Goal: Task Accomplishment & Management: Manage account settings

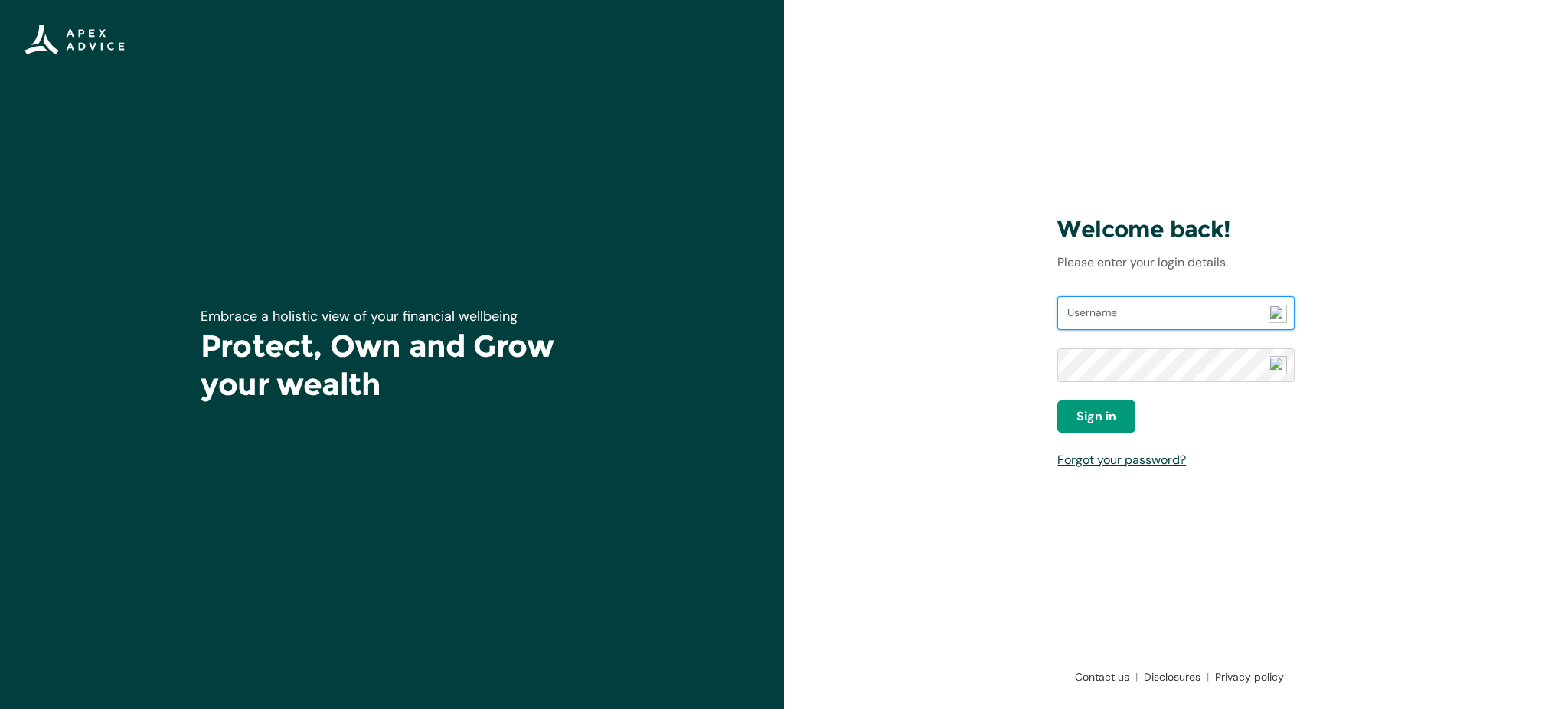
click at [1137, 314] on input "Username" at bounding box center [1176, 313] width 237 height 34
click at [1010, 253] on div "Welcome back! Please enter your login details. Username Password Sign in Forgot…" at bounding box center [1175, 354] width 784 height 709
click at [1105, 317] on input "Username" at bounding box center [1176, 313] width 237 height 34
click at [1067, 315] on input "ichael11798" at bounding box center [1176, 313] width 237 height 34
click at [1112, 415] on span "Sign in" at bounding box center [1095, 416] width 39 height 19
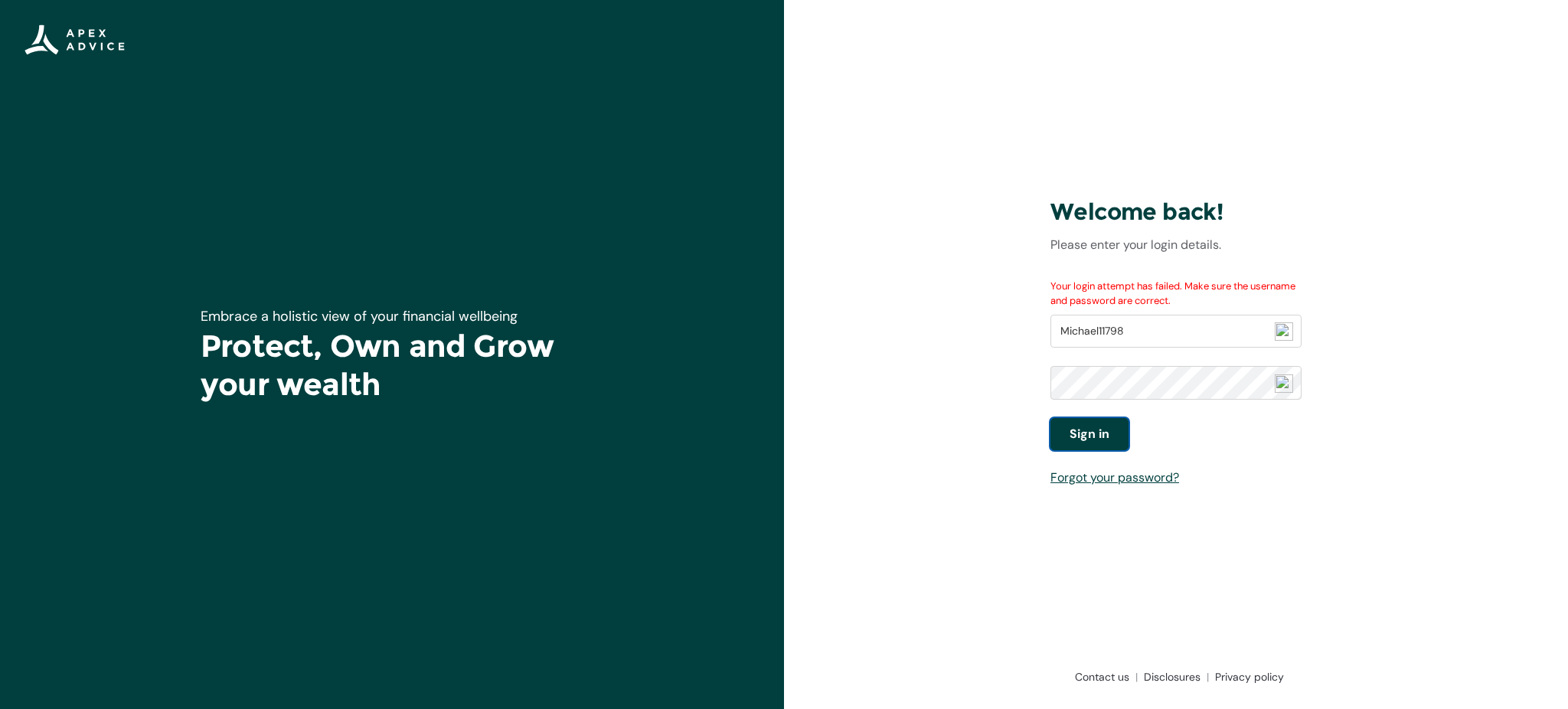
click at [1095, 424] on button "Sign in" at bounding box center [1089, 434] width 78 height 33
click at [1187, 447] on div "Sign in" at bounding box center [1176, 434] width 251 height 33
click at [1094, 439] on span "Sign in" at bounding box center [1089, 434] width 39 height 19
drag, startPoint x: 1187, startPoint y: 341, endPoint x: 975, endPoint y: 362, distance: 213.0
click at [975, 362] on div "Welcome back! Please enter your login details. Your login attempt has failed. M…" at bounding box center [1175, 354] width 784 height 709
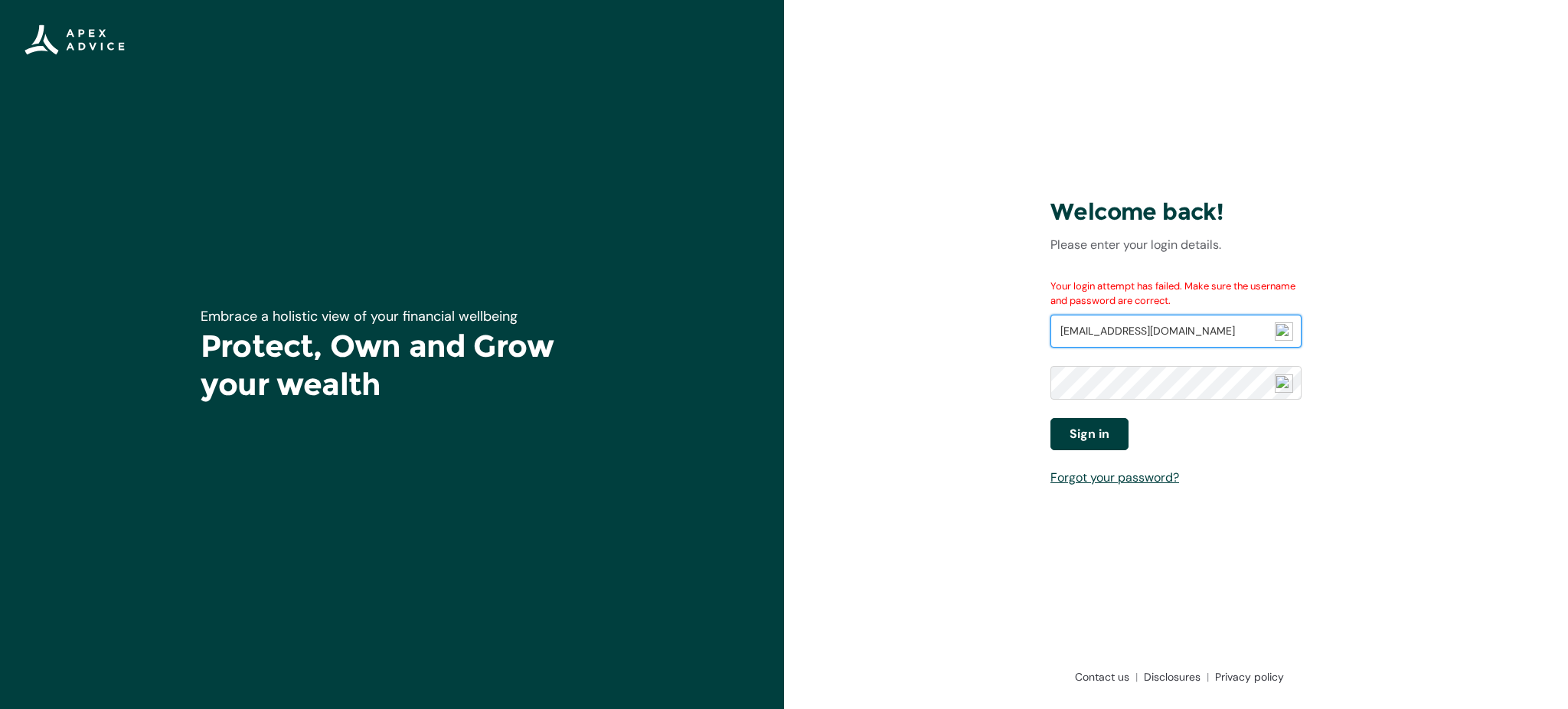
type input "[EMAIL_ADDRESS][DOMAIN_NAME]"
click at [1099, 437] on span "Sign in" at bounding box center [1089, 434] width 39 height 19
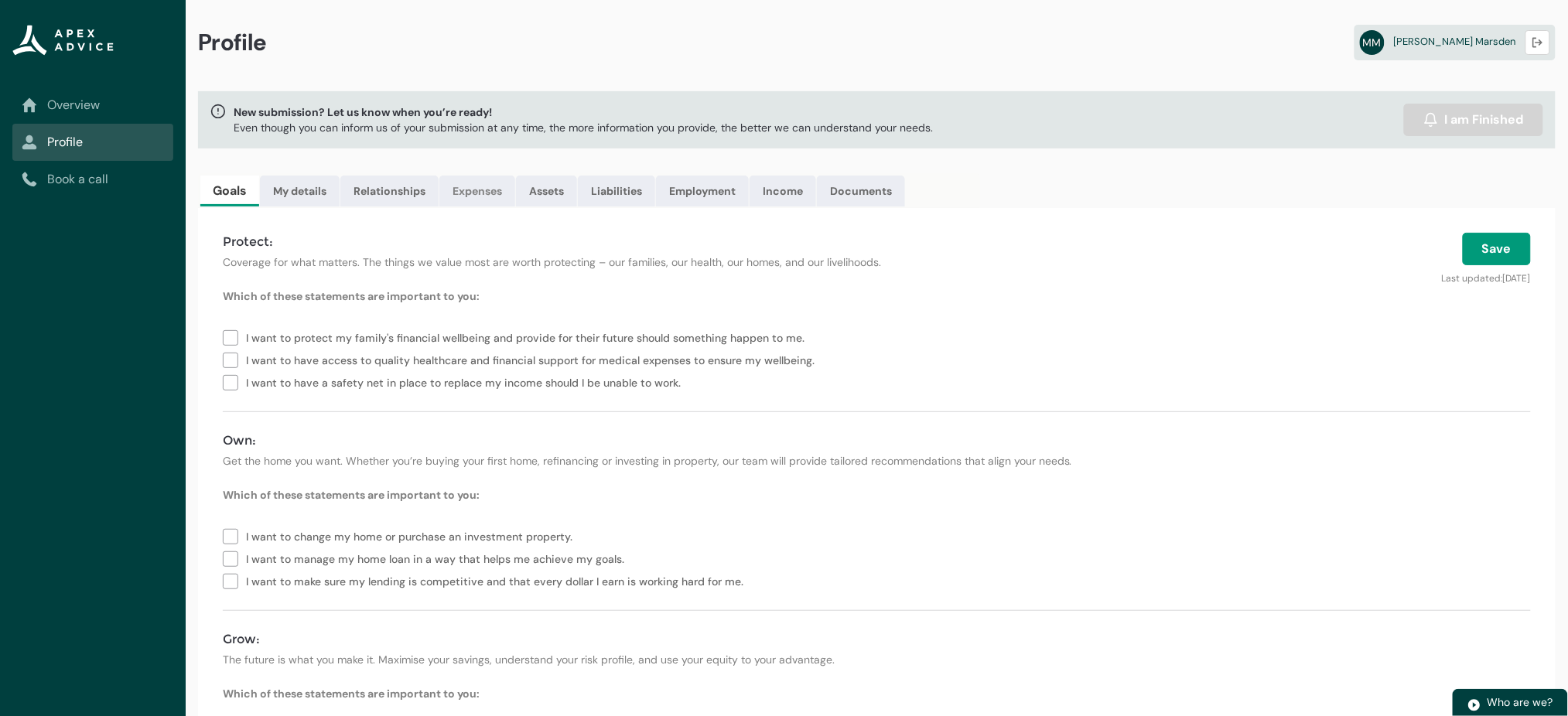
click at [489, 190] on link "Expenses" at bounding box center [477, 192] width 76 height 31
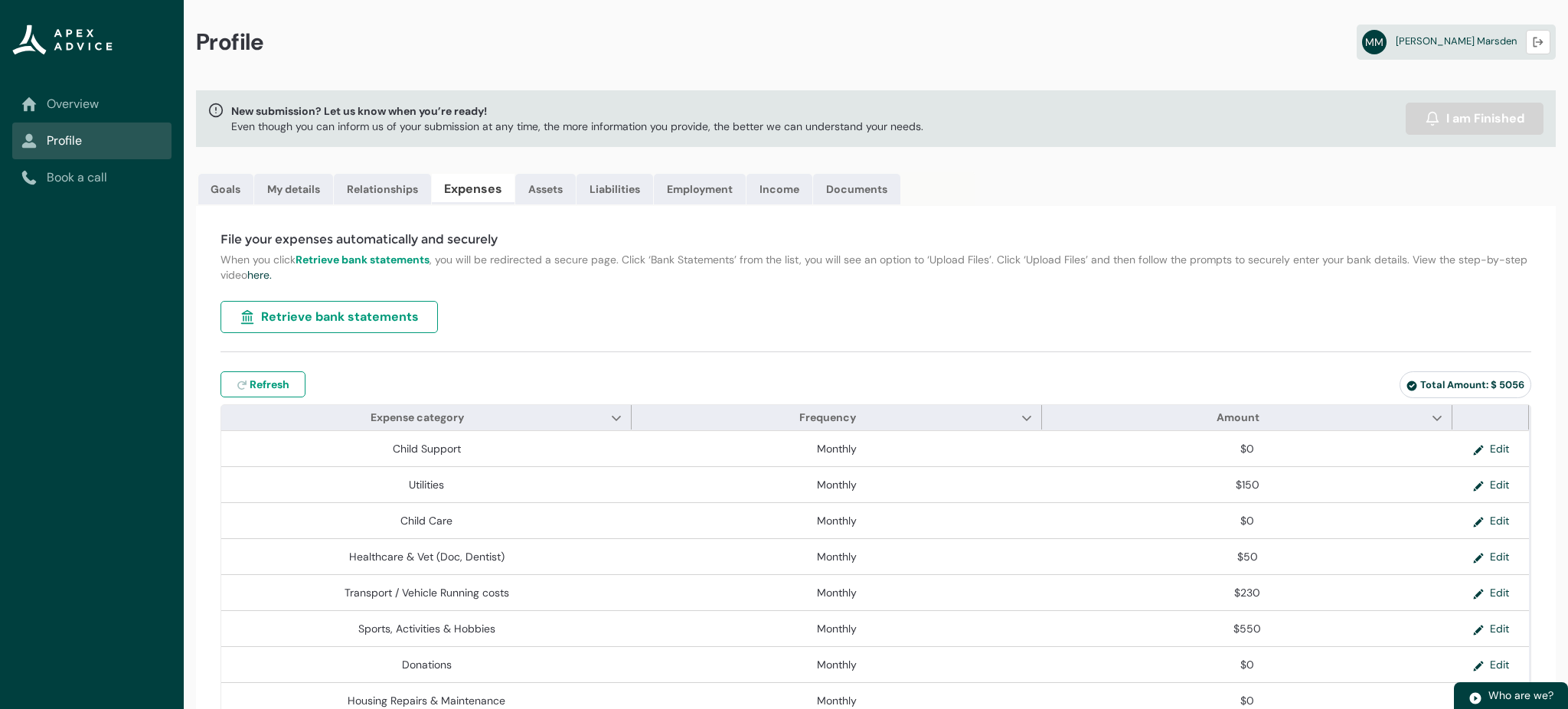
type input "***"
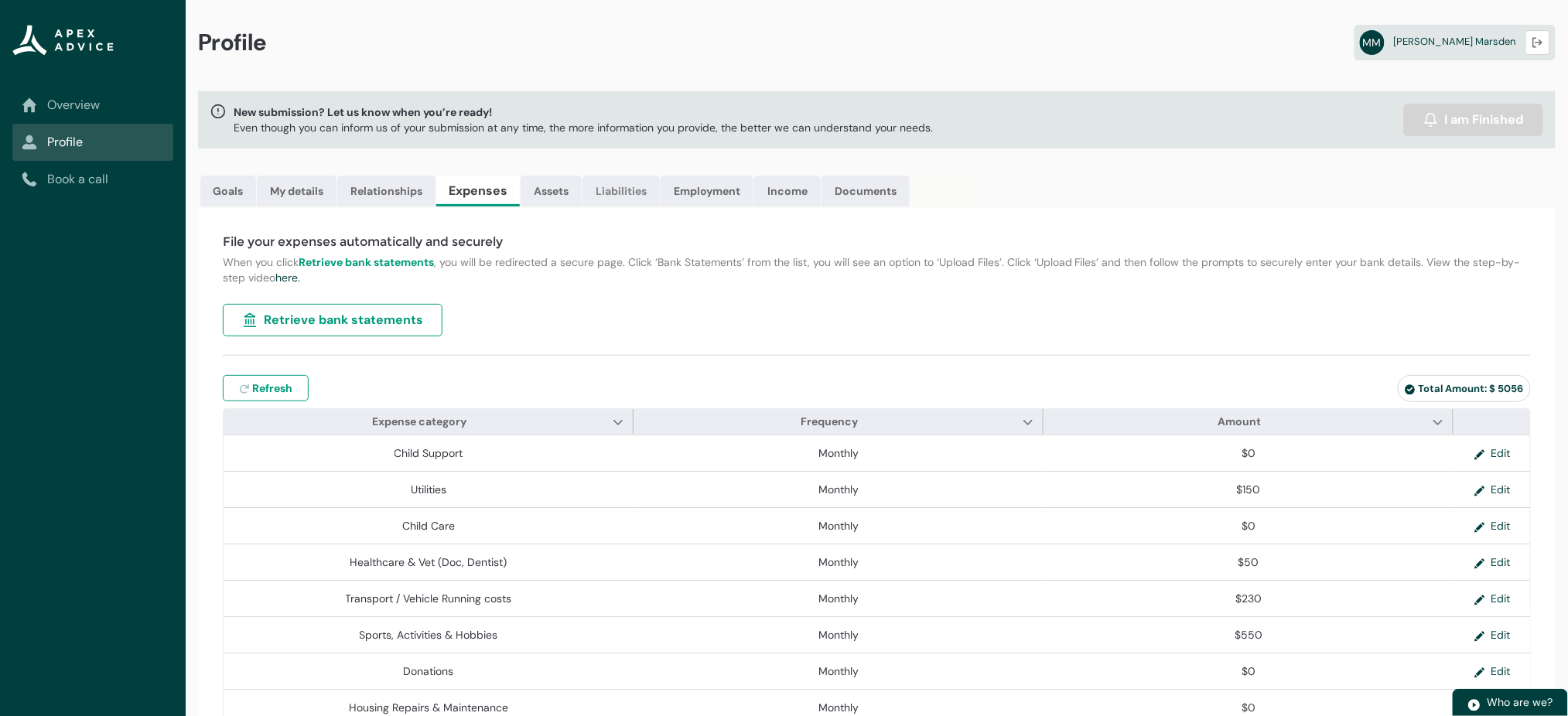
click at [626, 189] on link "Liabilities" at bounding box center [621, 192] width 77 height 31
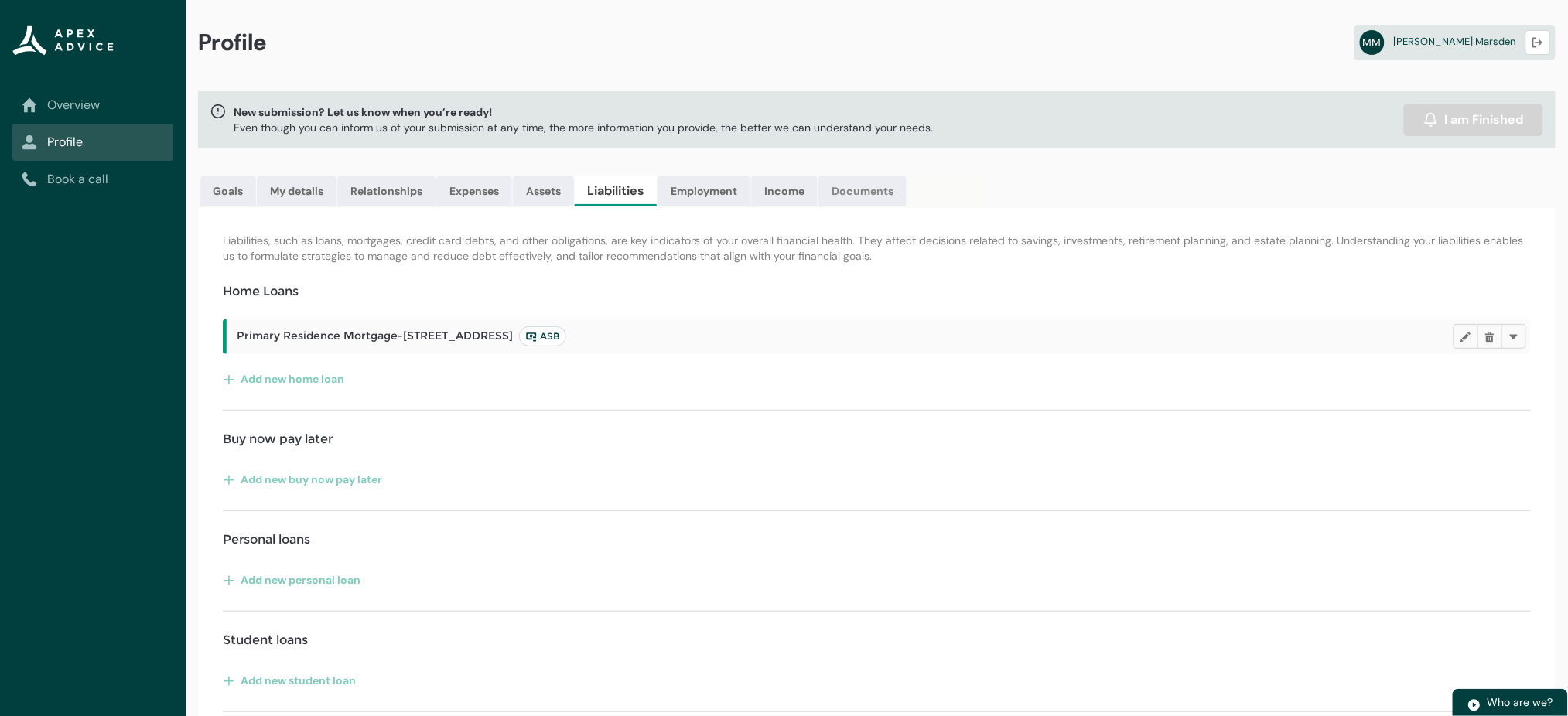
click at [869, 187] on link "Documents" at bounding box center [862, 192] width 88 height 31
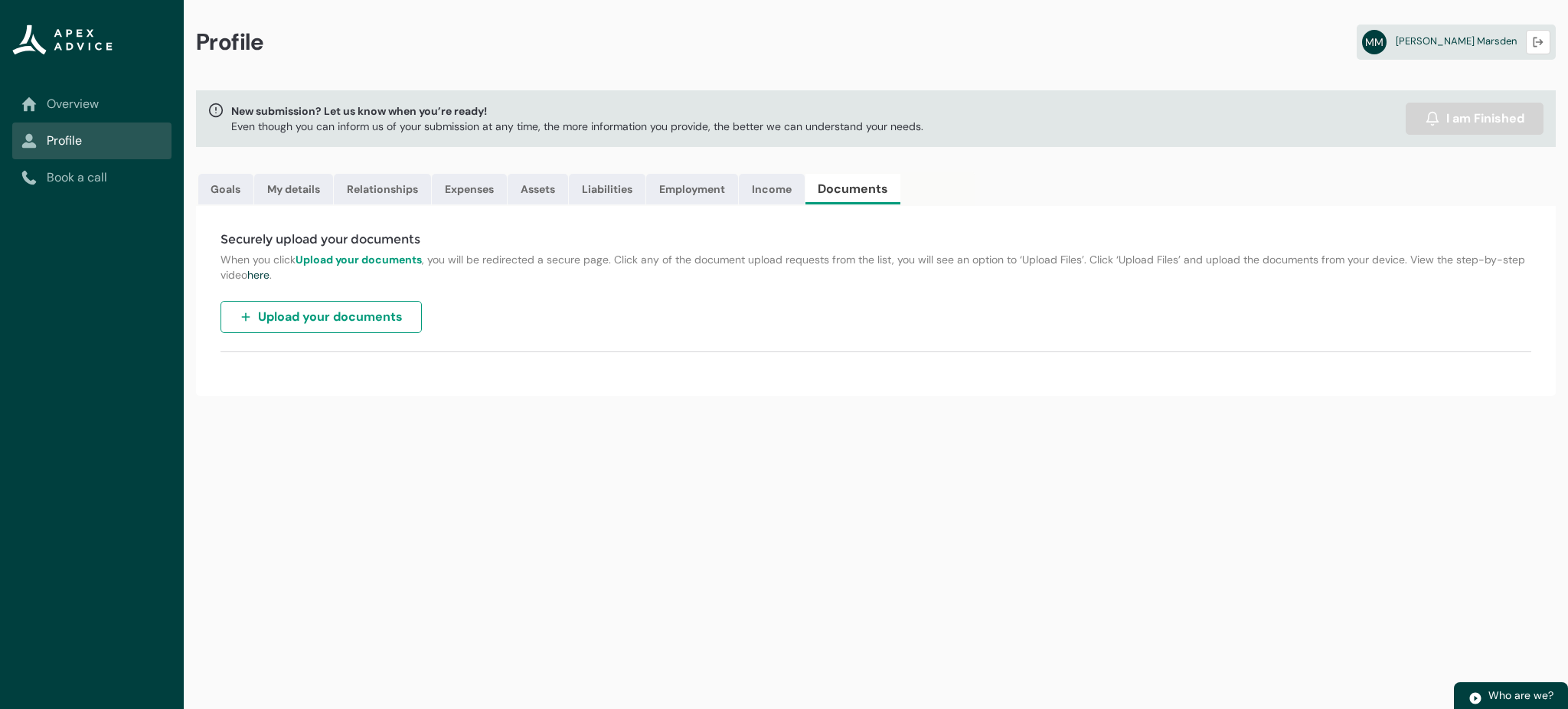
click at [336, 313] on span "Upload your documents" at bounding box center [330, 317] width 145 height 19
